Goal: Book appointment/travel/reservation

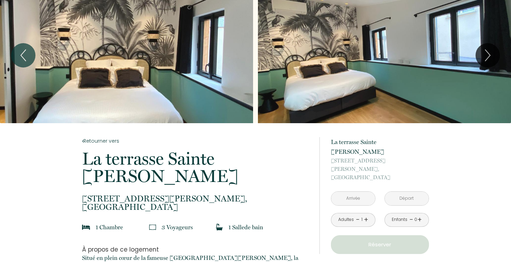
scroll to position [16, 0]
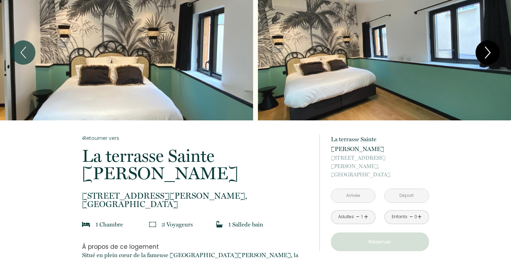
click at [482, 46] on icon "Next" at bounding box center [487, 52] width 15 height 21
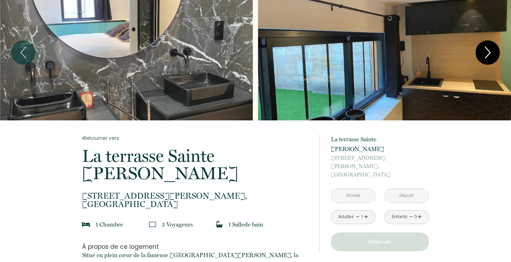
click at [482, 46] on icon "Next" at bounding box center [487, 52] width 15 height 21
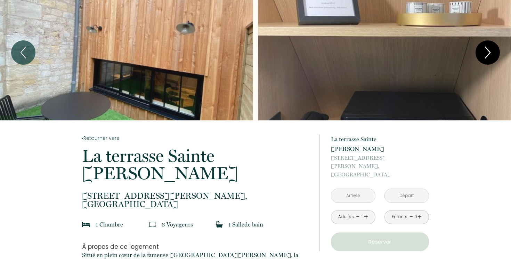
click at [482, 46] on icon "Next" at bounding box center [487, 52] width 15 height 21
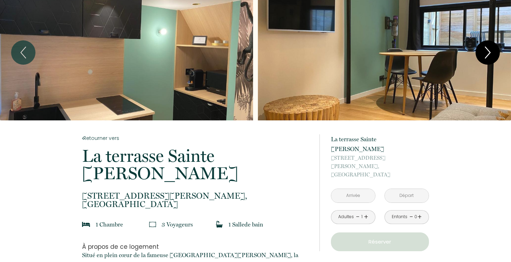
click at [482, 46] on icon "Next" at bounding box center [487, 52] width 15 height 21
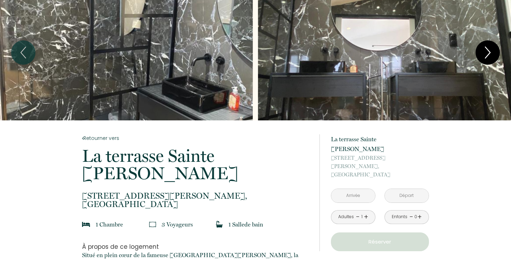
click at [482, 46] on icon "Next" at bounding box center [487, 52] width 15 height 21
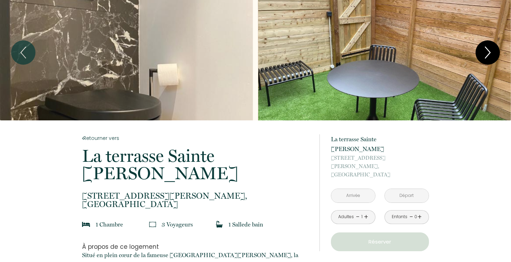
click at [482, 46] on icon "Next" at bounding box center [487, 52] width 15 height 21
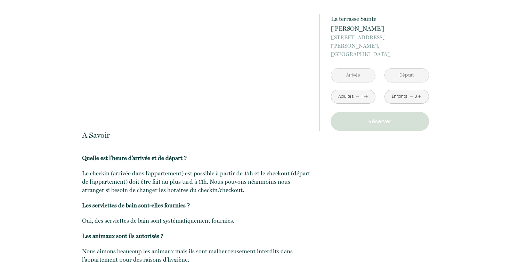
scroll to position [786, 0]
click at [366, 68] on input "text" at bounding box center [353, 75] width 44 height 14
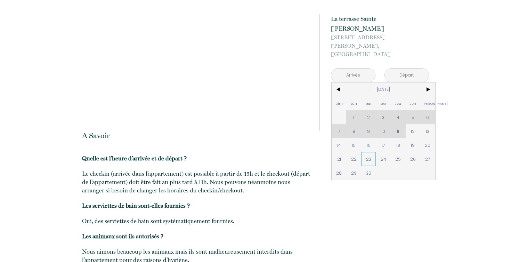
click at [368, 152] on span "23" at bounding box center [368, 159] width 15 height 14
type input "[DATE]"
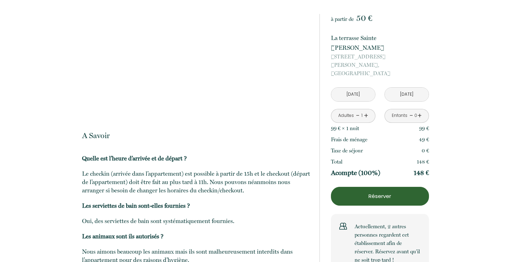
click at [408, 88] on input "[DATE]" at bounding box center [407, 95] width 44 height 14
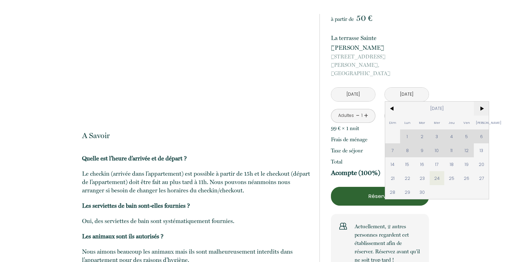
click at [483, 102] on span ">" at bounding box center [481, 109] width 15 height 14
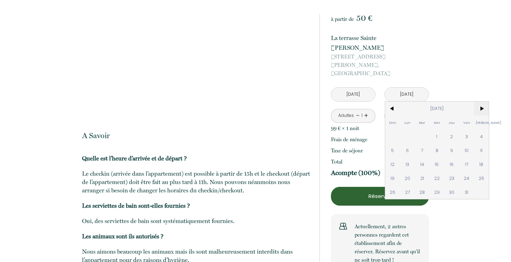
click at [483, 102] on span ">" at bounding box center [481, 109] width 15 height 14
click at [436, 157] on span "17" at bounding box center [437, 164] width 15 height 14
type input "[DATE]"
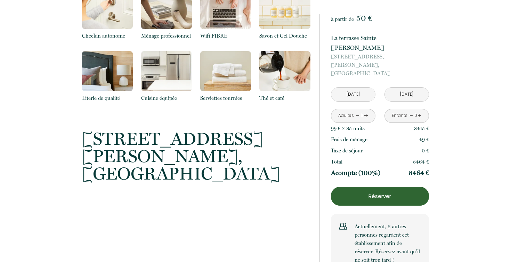
scroll to position [577, 0]
